Goal: Communication & Community: Answer question/provide support

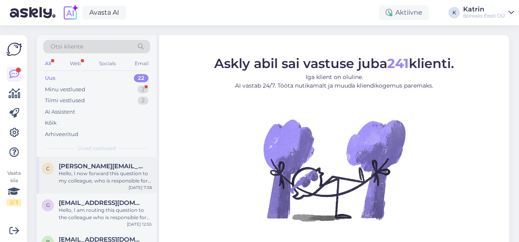
drag, startPoint x: 91, startPoint y: 177, endPoint x: 117, endPoint y: 172, distance: 26.2
click at [98, 175] on div "Hello, I now forward this question to my colleague, who is responsible for this…" at bounding box center [105, 177] width 93 height 15
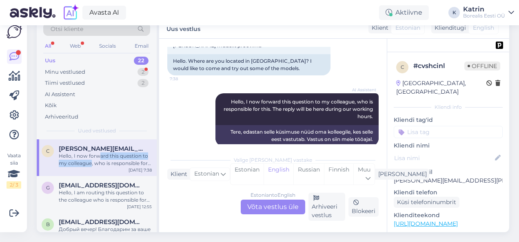
scroll to position [71, 0]
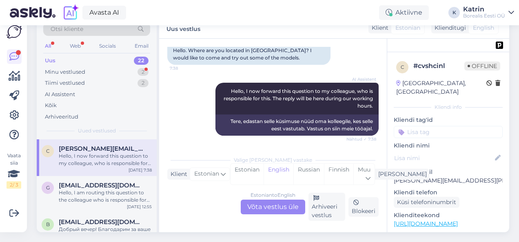
click at [282, 202] on div "Estonian to English Võta vestlus üle" at bounding box center [273, 207] width 64 height 15
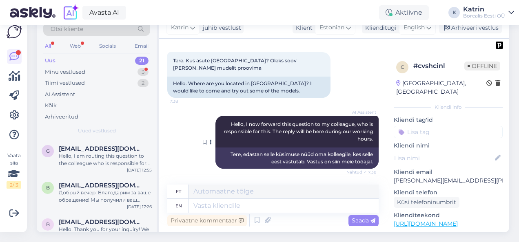
scroll to position [0, 0]
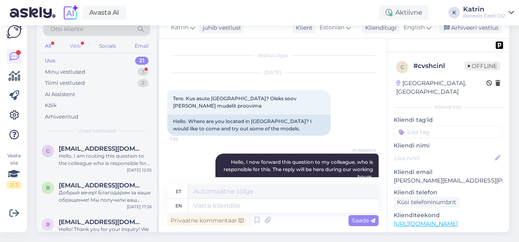
click at [73, 41] on div "Web" at bounding box center [75, 46] width 14 height 11
click at [98, 155] on div "Hello, I am routing this question to the colleague who is responsible for this …" at bounding box center [105, 160] width 93 height 15
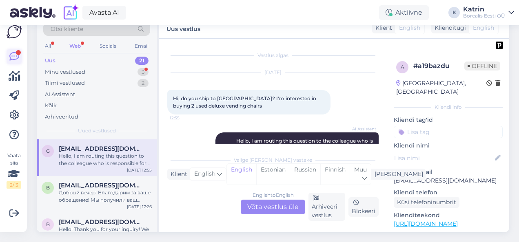
click at [15, 52] on icon at bounding box center [14, 57] width 10 height 10
click at [87, 67] on div "Minu vestlused 3" at bounding box center [96, 72] width 107 height 11
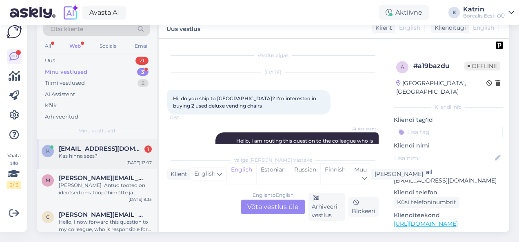
click at [101, 153] on div "Kas hinna sees?" at bounding box center [105, 156] width 93 height 7
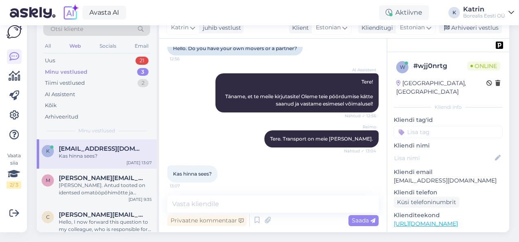
scroll to position [69, 0]
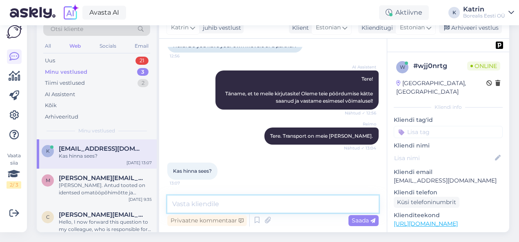
click at [282, 199] on textarea at bounding box center [272, 204] width 211 height 17
type textarea "K"
click at [214, 201] on textarea at bounding box center [272, 204] width 211 height 17
click at [249, 196] on textarea at bounding box center [272, 204] width 211 height 17
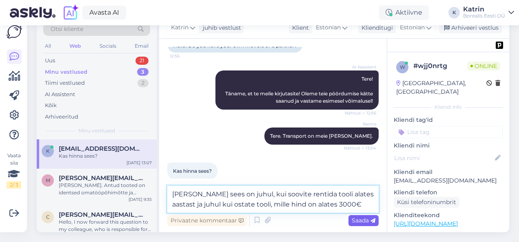
type textarea "[PERSON_NAME] sees on juhul, kui soovite rentida tooli alates aastast ja juhul …"
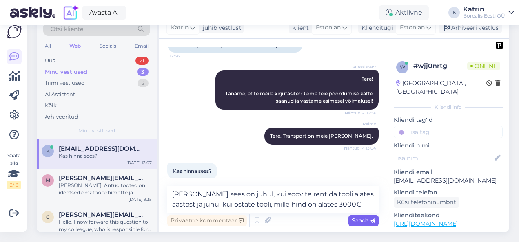
click at [357, 217] on span "Saada" at bounding box center [364, 220] width 24 height 7
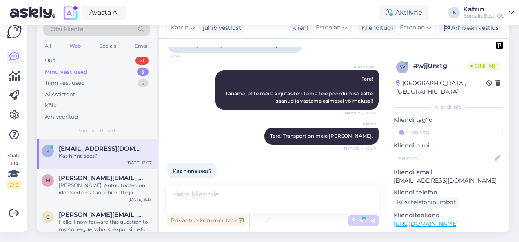
scroll to position [111, 0]
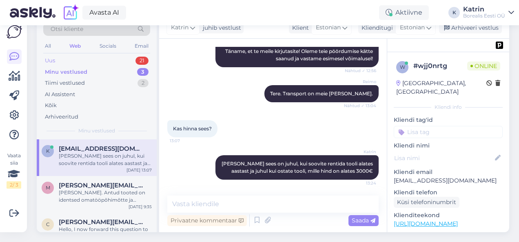
click at [85, 55] on div "Uus 21" at bounding box center [96, 60] width 107 height 11
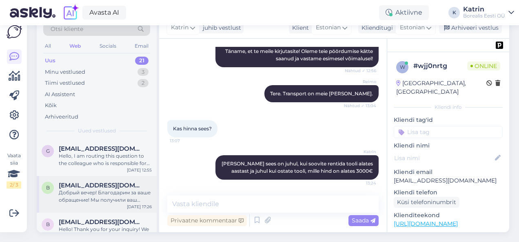
click at [87, 189] on div "Добрый вечер! Благодарим за ваше обращение! Мы получили ваш запрос и передадим …" at bounding box center [105, 196] width 93 height 15
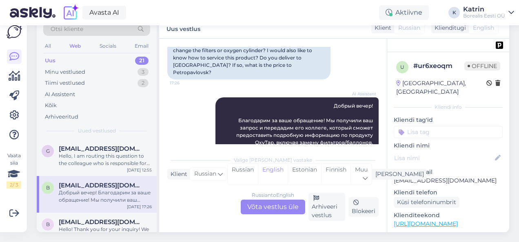
scroll to position [153, 0]
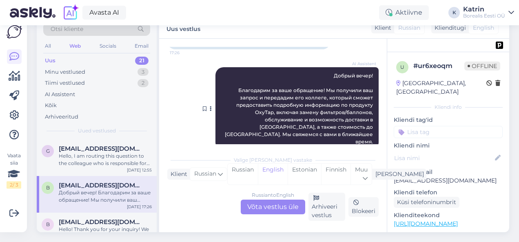
click at [361, 116] on span "Добрый вечер! Благодарим за ваше обращение! Мы получили ваш запрос и передадим …" at bounding box center [299, 109] width 149 height 72
click at [353, 113] on span "Добрый вечер! Благодарим за ваше обращение! Мы получили ваш запрос и передадим …" at bounding box center [299, 109] width 149 height 72
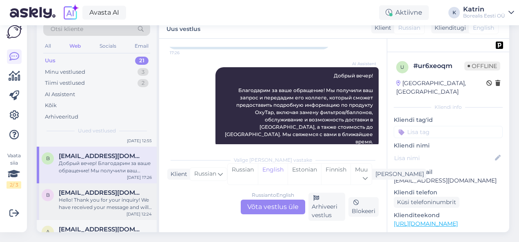
scroll to position [41, 0]
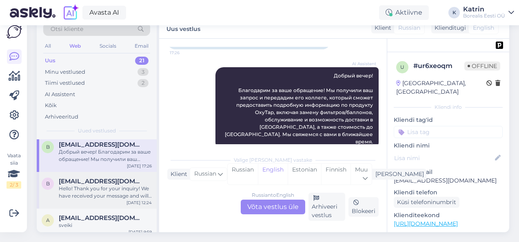
click at [104, 185] on div "Hello! Thank you for your inquiry! We have received your message and will get b…" at bounding box center [105, 192] width 93 height 15
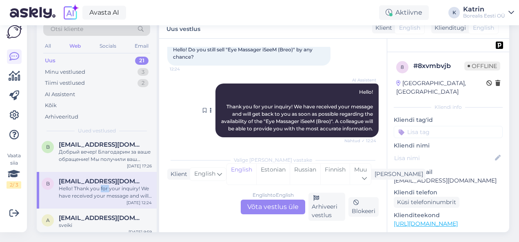
scroll to position [58, 0]
